Goal: Communication & Community: Share content

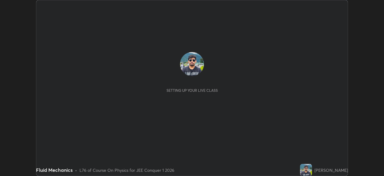
scroll to position [176, 384]
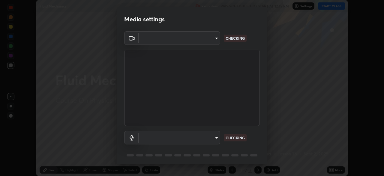
type input "9c5db0e3d6bf80210af106929d999d9f929c5ea5bbb961195660b7f823e2c793"
click at [204, 137] on body "Erase all Fluid Mechanics Recording WAS SCHEDULED TO START AT 12:15 PM Settings…" at bounding box center [192, 88] width 384 height 176
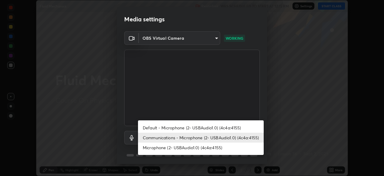
click at [178, 147] on li "Microphone (2- USBAudio1.0) (4c4a:4155)" at bounding box center [201, 147] width 126 height 10
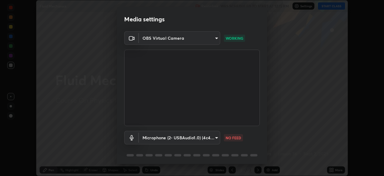
click at [206, 137] on body "Erase all Fluid Mechanics Recording WAS SCHEDULED TO START AT 12:15 PM Settings…" at bounding box center [192, 88] width 384 height 176
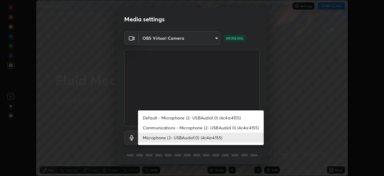
click at [187, 128] on li "Communications - Microphone (2- USBAudio1.0) (4c4a:4155)" at bounding box center [201, 127] width 126 height 10
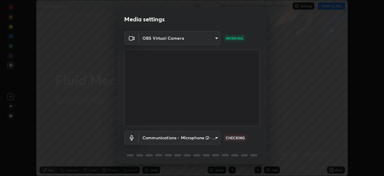
click at [199, 139] on body "Erase all Fluid Mechanics Recording WAS SCHEDULED TO START AT 12:15 PM Settings…" at bounding box center [192, 88] width 384 height 176
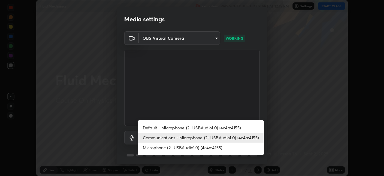
click at [186, 127] on li "Default - Microphone (2- USBAudio1.0) (4c4a:4155)" at bounding box center [201, 127] width 126 height 10
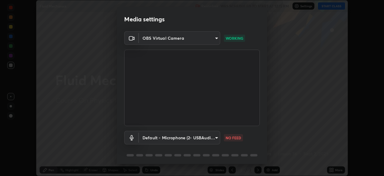
click at [212, 141] on body "Erase all Fluid Mechanics Recording WAS SCHEDULED TO START AT 12:15 PM Settings…" at bounding box center [192, 88] width 384 height 176
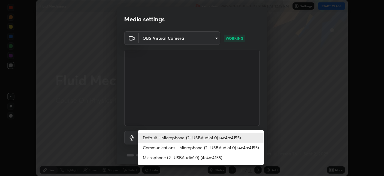
click at [203, 151] on li "Communications - Microphone (2- USBAudio1.0) (4c4a:4155)" at bounding box center [201, 147] width 126 height 10
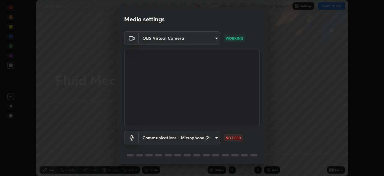
click at [210, 140] on body "Erase all Fluid Mechanics Recording WAS SCHEDULED TO START AT 12:15 PM Settings…" at bounding box center [192, 88] width 384 height 176
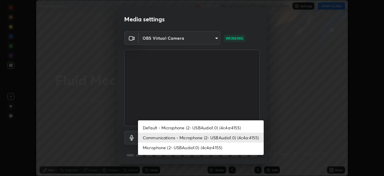
click at [203, 131] on li "Default - Microphone (2- USBAudio1.0) (4c4a:4155)" at bounding box center [201, 127] width 126 height 10
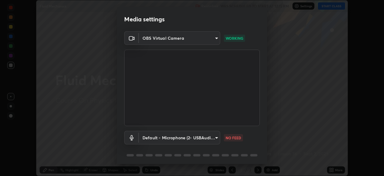
click at [177, 140] on body "Erase all Fluid Mechanics Recording WAS SCHEDULED TO START AT 12:15 PM Settings…" at bounding box center [192, 88] width 384 height 176
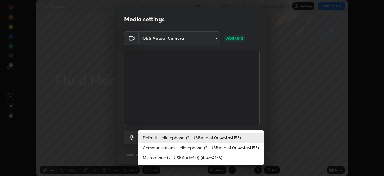
click at [180, 149] on li "Communications - Microphone (2- USBAudio1.0) (4c4a:4155)" at bounding box center [201, 147] width 126 height 10
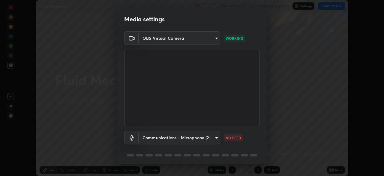
click at [181, 149] on div "Communications - Microphone (2- USBAudio1.0) (4c4a:4155) communications NO FEED" at bounding box center [192, 146] width 136 height 40
click at [204, 137] on body "Erase all Fluid Mechanics Recording WAS SCHEDULED TO START AT 12:15 PM Settings…" at bounding box center [192, 88] width 384 height 176
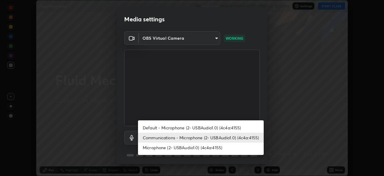
click at [189, 149] on li "Microphone (2- USBAudio1.0) (4c4a:4155)" at bounding box center [201, 147] width 126 height 10
type input "22c1d869aecfd3d36f0147c418b968e6b54a0c83415733e916fccb1600945d69"
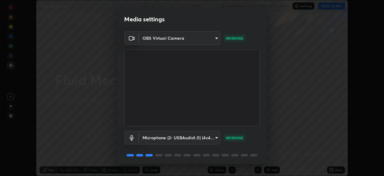
scroll to position [21, 0]
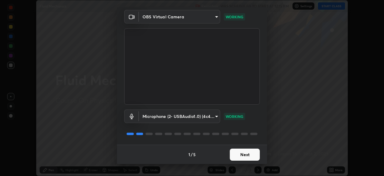
click at [241, 156] on button "Next" at bounding box center [245, 154] width 30 height 12
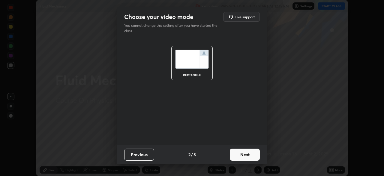
scroll to position [0, 0]
click at [242, 156] on button "Next" at bounding box center [245, 154] width 30 height 12
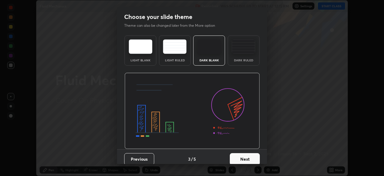
click at [243, 158] on button "Next" at bounding box center [245, 159] width 30 height 12
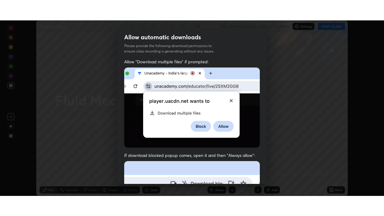
scroll to position [144, 0]
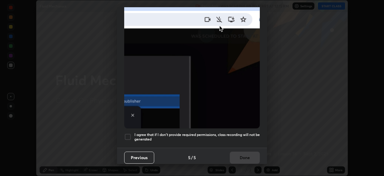
click at [129, 133] on div at bounding box center [127, 136] width 7 height 7
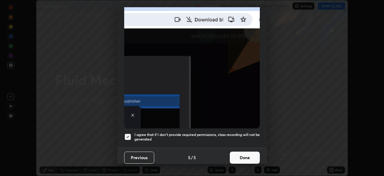
click at [243, 156] on button "Done" at bounding box center [245, 157] width 30 height 12
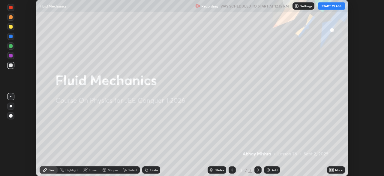
click at [329, 7] on button "START CLASS" at bounding box center [331, 5] width 27 height 7
click at [336, 173] on div "More" at bounding box center [336, 169] width 18 height 7
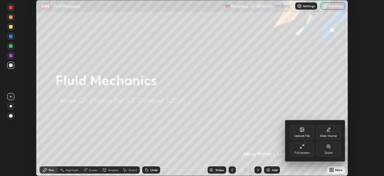
click at [302, 150] on div "Full screen" at bounding box center [302, 149] width 24 height 14
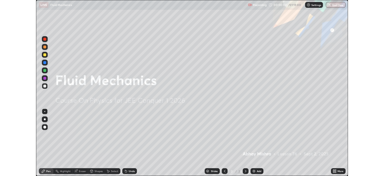
scroll to position [216, 384]
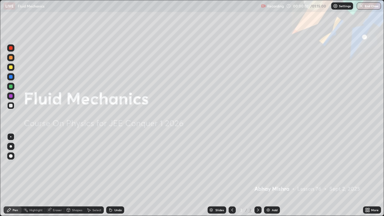
click at [270, 175] on div "Add" at bounding box center [272, 209] width 16 height 7
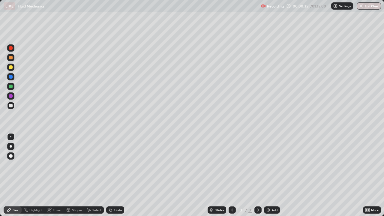
click at [9, 67] on div at bounding box center [11, 67] width 4 height 4
click at [12, 106] on div at bounding box center [11, 106] width 4 height 4
click at [369, 175] on icon at bounding box center [369, 211] width 2 height 2
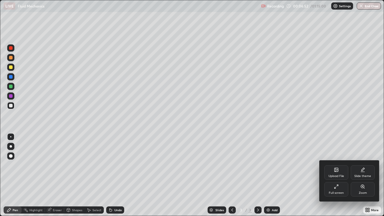
click at [334, 175] on div "Full screen" at bounding box center [336, 192] width 15 height 3
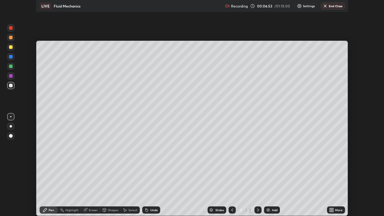
scroll to position [29832, 29623]
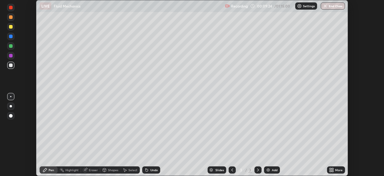
click at [333, 171] on icon at bounding box center [333, 171] width 2 height 2
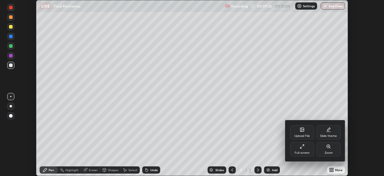
click at [302, 150] on div "Full screen" at bounding box center [302, 149] width 24 height 14
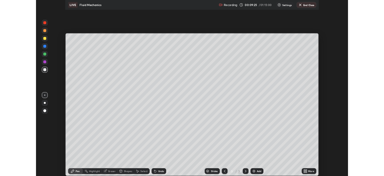
scroll to position [216, 384]
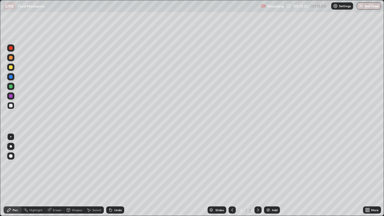
click at [272, 175] on div "Add" at bounding box center [275, 210] width 6 height 3
click at [116, 175] on div "Undo" at bounding box center [118, 210] width 8 height 3
click at [47, 175] on icon at bounding box center [49, 210] width 4 height 4
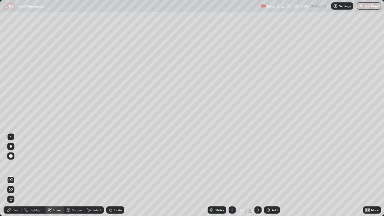
click at [11, 175] on div "Erase all" at bounding box center [10, 199] width 7 height 7
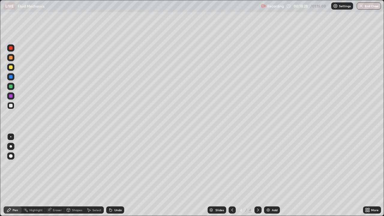
click at [115, 175] on div "Undo" at bounding box center [118, 210] width 8 height 3
click at [117, 175] on div "Undo" at bounding box center [118, 210] width 8 height 3
click at [113, 175] on div "Undo" at bounding box center [115, 209] width 18 height 7
click at [112, 175] on div "Undo" at bounding box center [115, 209] width 18 height 7
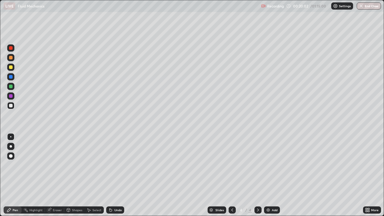
click at [112, 175] on icon at bounding box center [110, 210] width 5 height 5
click at [110, 175] on icon at bounding box center [111, 210] width 2 height 2
click at [115, 175] on div "Undo" at bounding box center [115, 209] width 18 height 7
click at [116, 175] on div "Undo" at bounding box center [118, 210] width 8 height 3
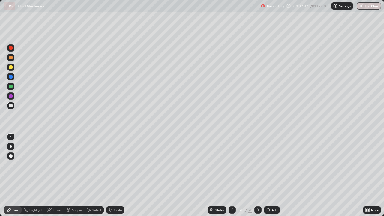
click at [114, 175] on div "Undo" at bounding box center [118, 210] width 8 height 3
click at [113, 175] on div "Undo" at bounding box center [115, 209] width 18 height 7
click at [115, 175] on div "Undo" at bounding box center [118, 210] width 8 height 3
click at [11, 68] on div at bounding box center [11, 67] width 4 height 4
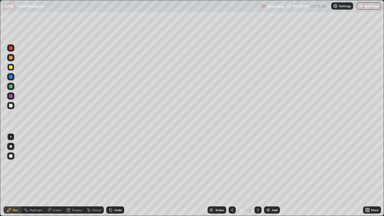
click at [269, 175] on img at bounding box center [268, 210] width 5 height 5
click at [117, 175] on div "Undo" at bounding box center [118, 210] width 8 height 3
click at [115, 175] on div "Undo" at bounding box center [118, 210] width 8 height 3
click at [232, 175] on icon at bounding box center [232, 210] width 5 height 5
click at [258, 175] on div at bounding box center [257, 209] width 7 height 7
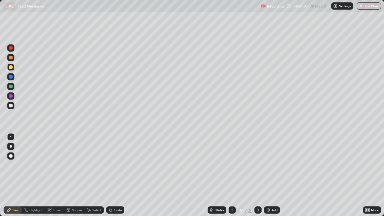
click at [116, 175] on div "Undo" at bounding box center [115, 209] width 18 height 7
click at [114, 175] on div "Undo" at bounding box center [115, 209] width 18 height 7
click at [273, 175] on div "Add" at bounding box center [275, 210] width 6 height 3
click at [11, 106] on div at bounding box center [11, 106] width 4 height 4
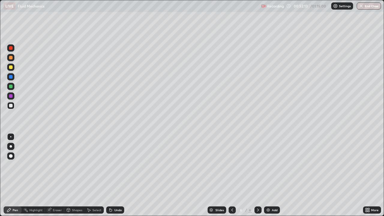
click at [10, 77] on div at bounding box center [11, 77] width 4 height 4
click at [12, 104] on div at bounding box center [10, 105] width 7 height 7
click at [11, 66] on div at bounding box center [11, 67] width 4 height 4
click at [113, 175] on div "Undo" at bounding box center [115, 209] width 18 height 7
click at [57, 175] on div "Eraser" at bounding box center [54, 209] width 19 height 7
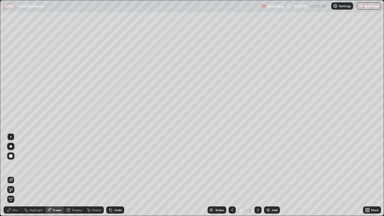
click at [12, 175] on icon at bounding box center [10, 189] width 5 height 5
click at [14, 175] on div "Pen" at bounding box center [13, 209] width 18 height 7
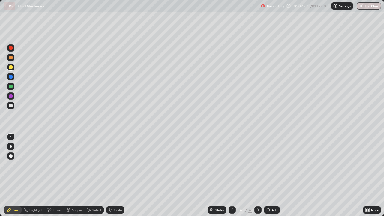
click at [112, 175] on div "Undo" at bounding box center [115, 209] width 18 height 7
click at [113, 175] on div "Undo" at bounding box center [115, 209] width 18 height 7
click at [114, 175] on div "Undo" at bounding box center [118, 210] width 8 height 3
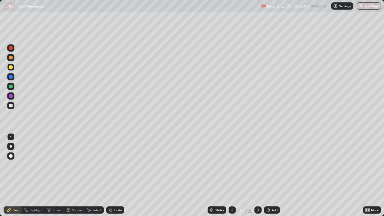
click at [114, 175] on div "Undo" at bounding box center [118, 210] width 8 height 3
click at [114, 175] on div "Undo" at bounding box center [115, 209] width 18 height 7
click at [110, 175] on icon at bounding box center [111, 210] width 2 height 2
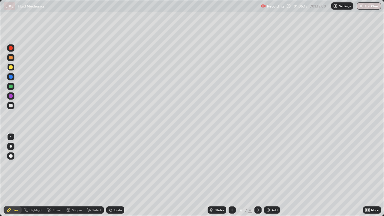
click at [119, 175] on div "Undo" at bounding box center [118, 210] width 8 height 3
click at [271, 175] on div "Add" at bounding box center [272, 209] width 16 height 7
click at [112, 175] on div "Undo" at bounding box center [115, 209] width 18 height 7
click at [117, 175] on div "Undo" at bounding box center [115, 209] width 18 height 7
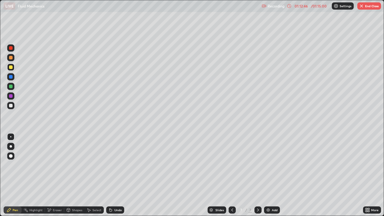
click at [117, 175] on div "Undo" at bounding box center [118, 210] width 8 height 3
click at [116, 175] on div "Undo" at bounding box center [118, 210] width 8 height 3
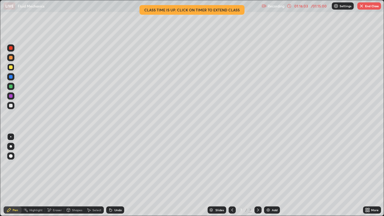
click at [371, 9] on button "End Class" at bounding box center [369, 5] width 24 height 7
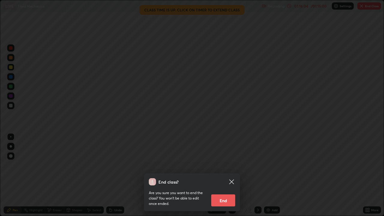
click at [221, 175] on button "End" at bounding box center [223, 200] width 24 height 12
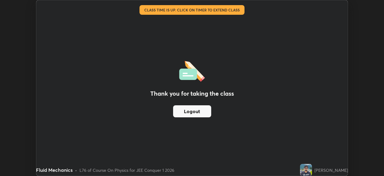
scroll to position [29832, 29623]
